Goal: Task Accomplishment & Management: Use online tool/utility

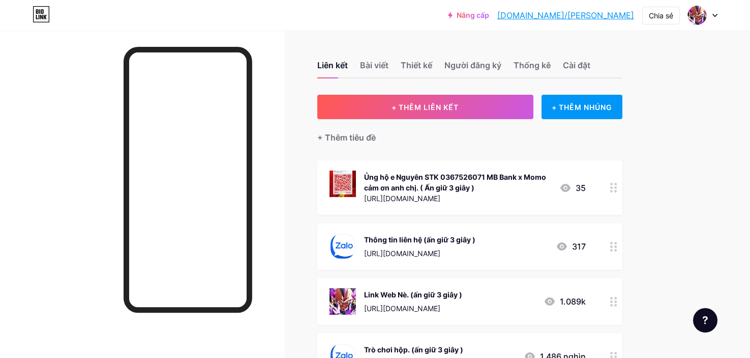
scroll to position [51, 0]
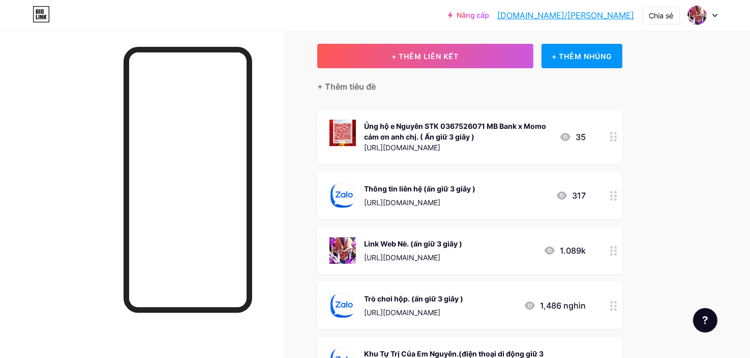
click at [617, 248] on icon at bounding box center [614, 251] width 7 height 10
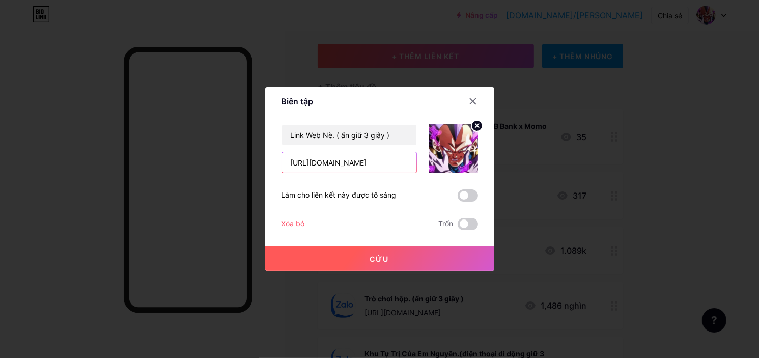
click at [325, 165] on input "[URL][DOMAIN_NAME]" at bounding box center [349, 162] width 134 height 20
type input "[URL][DOMAIN_NAME]"
drag, startPoint x: 287, startPoint y: 221, endPoint x: 357, endPoint y: 249, distance: 74.9
click at [352, 230] on div "Link Web Nè. ( ấn giữ 3 giây ) [URL][DOMAIN_NAME] Làm cho liên kết này được tô …" at bounding box center [379, 177] width 196 height 106
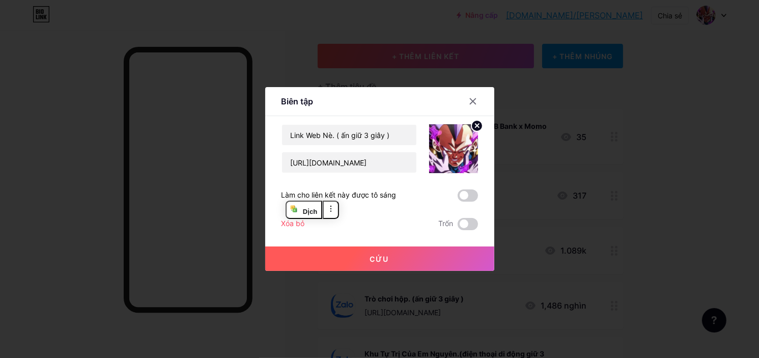
click at [365, 253] on button "Cứu" at bounding box center [379, 258] width 229 height 24
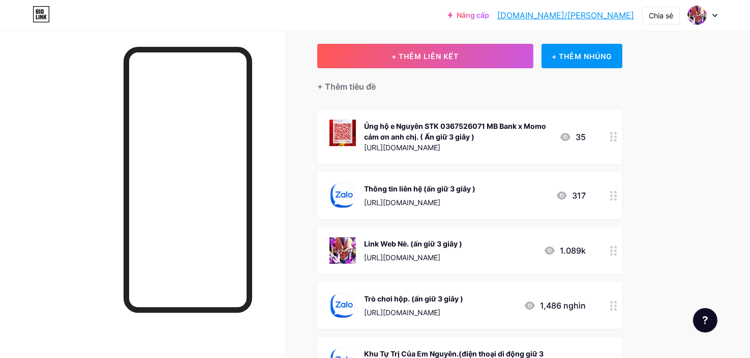
click at [604, 308] on div "Trò chơi hộp. (ấn giữ 3 giây ) [URL][DOMAIN_NAME] 1,486 nghìn" at bounding box center [469, 305] width 305 height 47
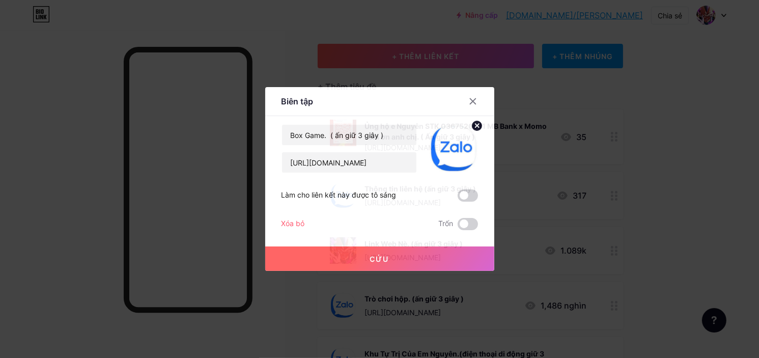
click at [393, 173] on div "Box Game. ( ấn giữ 3 giây ) [URL][DOMAIN_NAME] Làm cho liên kết này được tô sán…" at bounding box center [379, 177] width 196 height 106
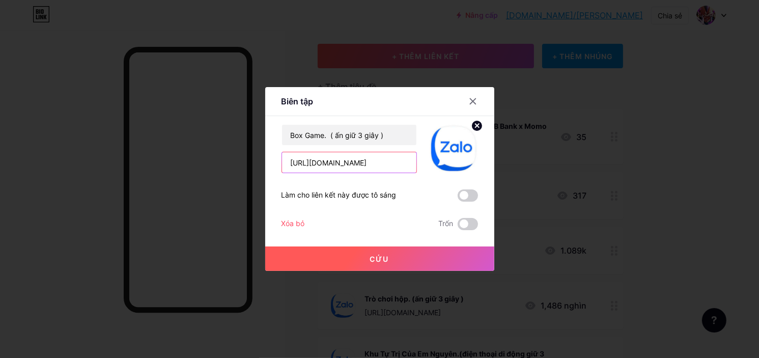
click at [393, 169] on input "[URL][DOMAIN_NAME]" at bounding box center [349, 162] width 134 height 20
paste input "jqwlzq71"
type input "[URL][DOMAIN_NAME]"
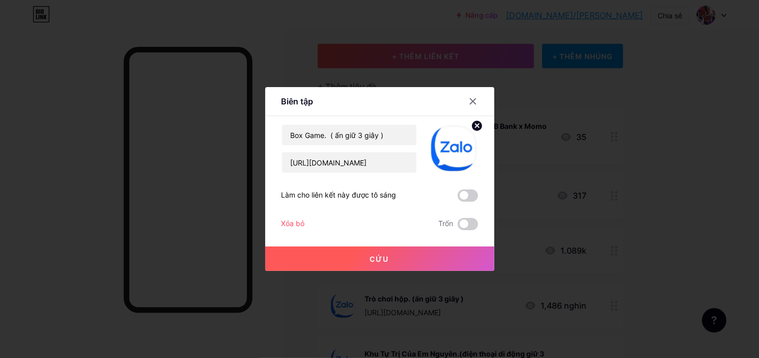
click at [360, 254] on button "Cứu" at bounding box center [379, 258] width 229 height 24
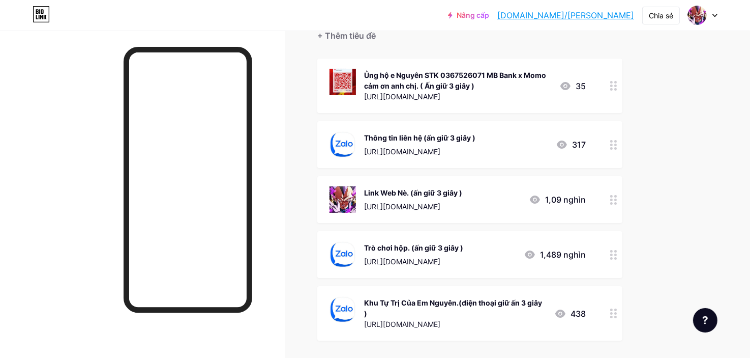
scroll to position [153, 0]
